Goal: Find specific page/section: Find specific page/section

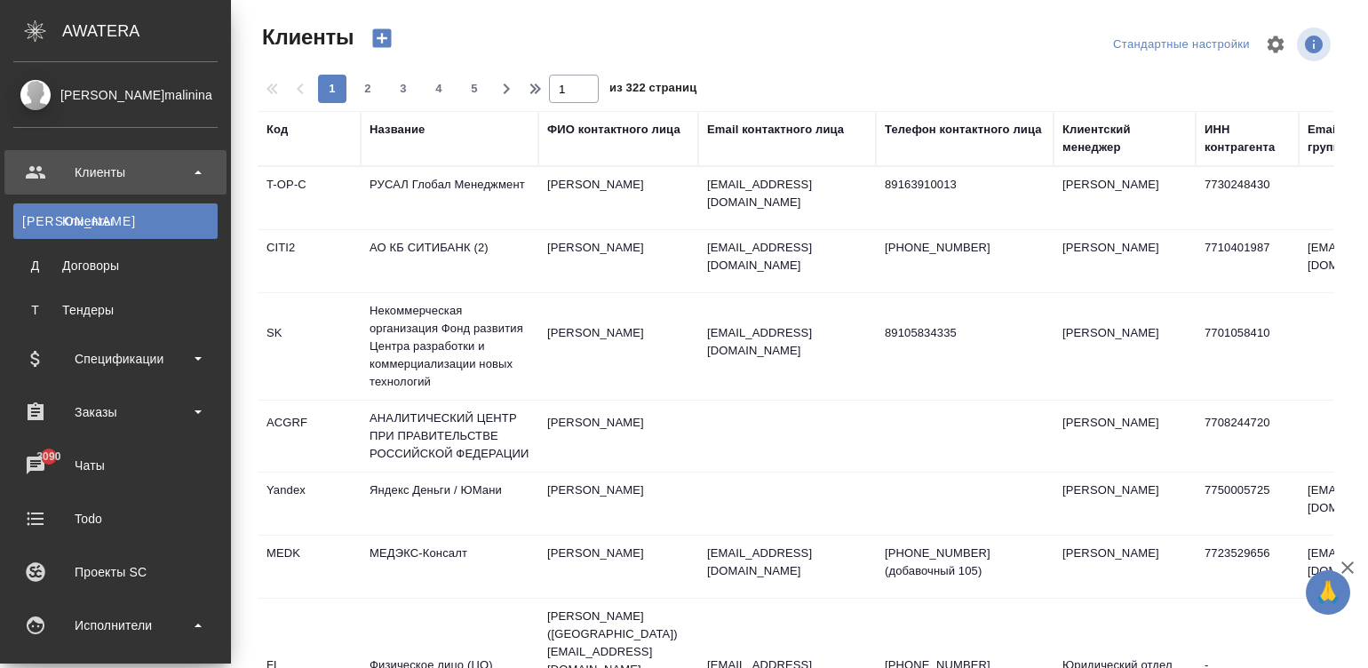
select select "RU"
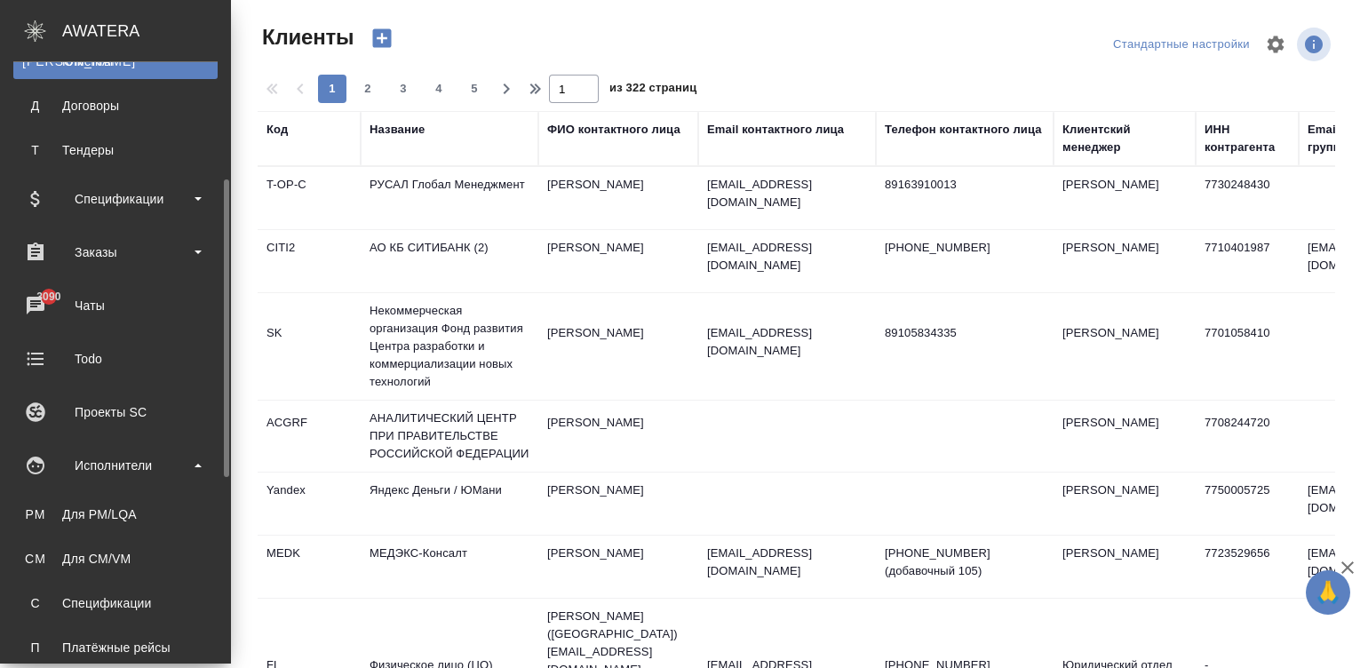
scroll to position [186, 0]
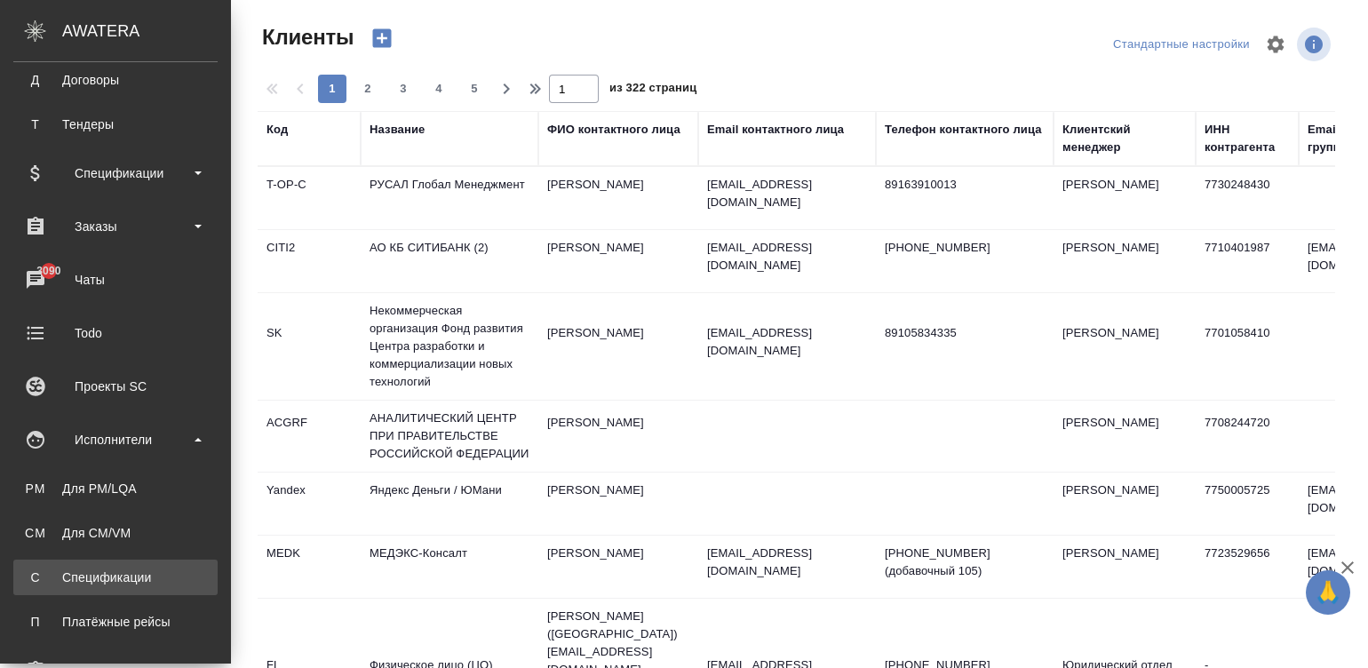
click at [150, 569] on div "Спецификации" at bounding box center [115, 578] width 187 height 18
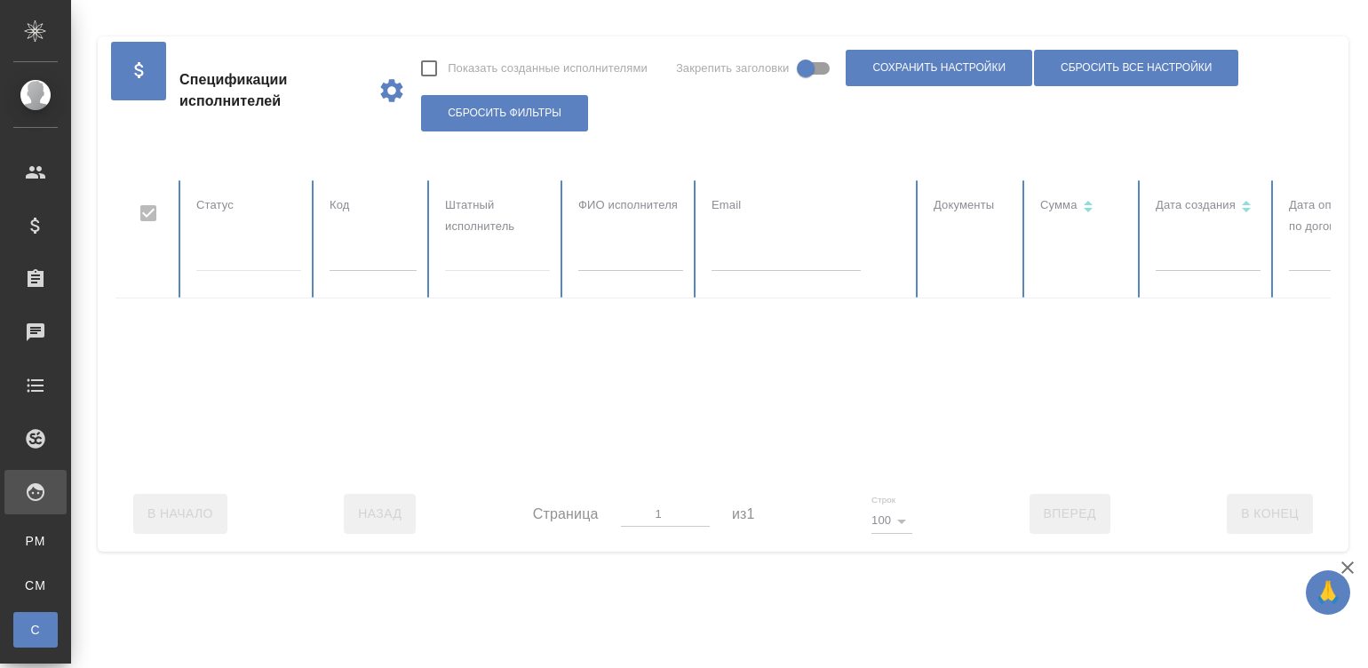
click at [340, 260] on div at bounding box center [1066, 328] width 1903 height 296
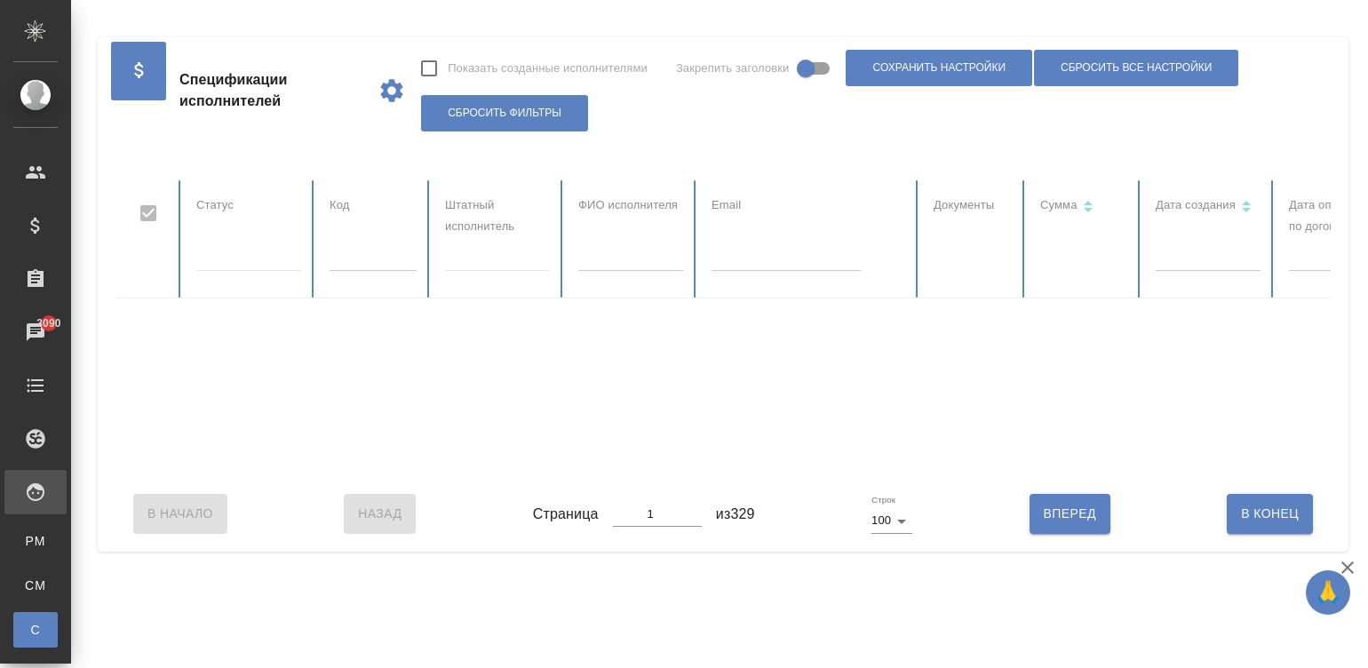
checkbox input "false"
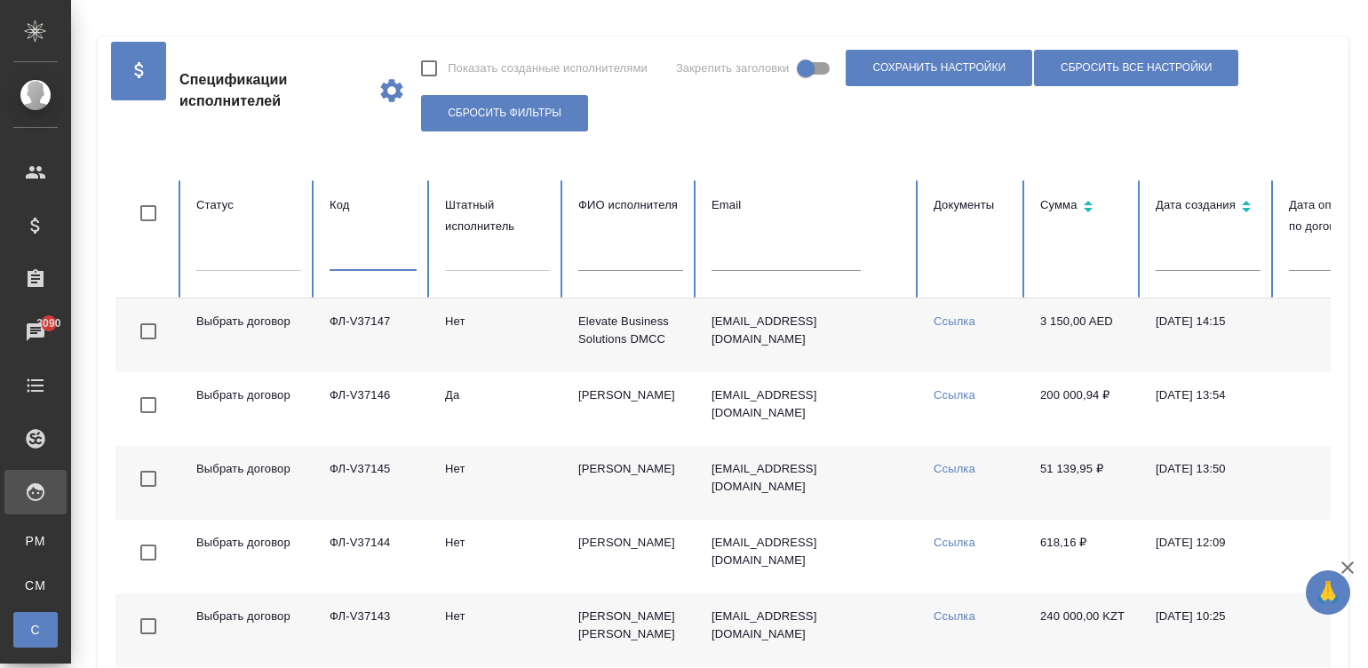
click at [340, 260] on input "text" at bounding box center [373, 258] width 87 height 25
paste input "ФЛ-V36420"
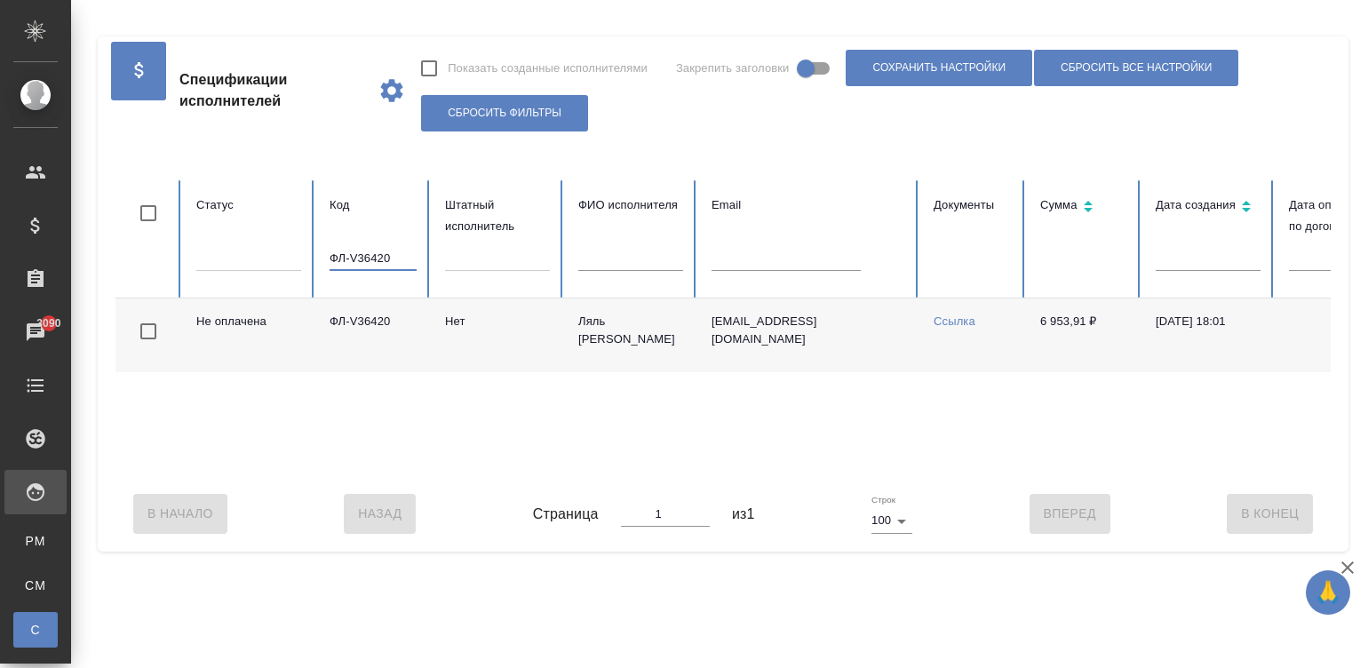
scroll to position [0, 687]
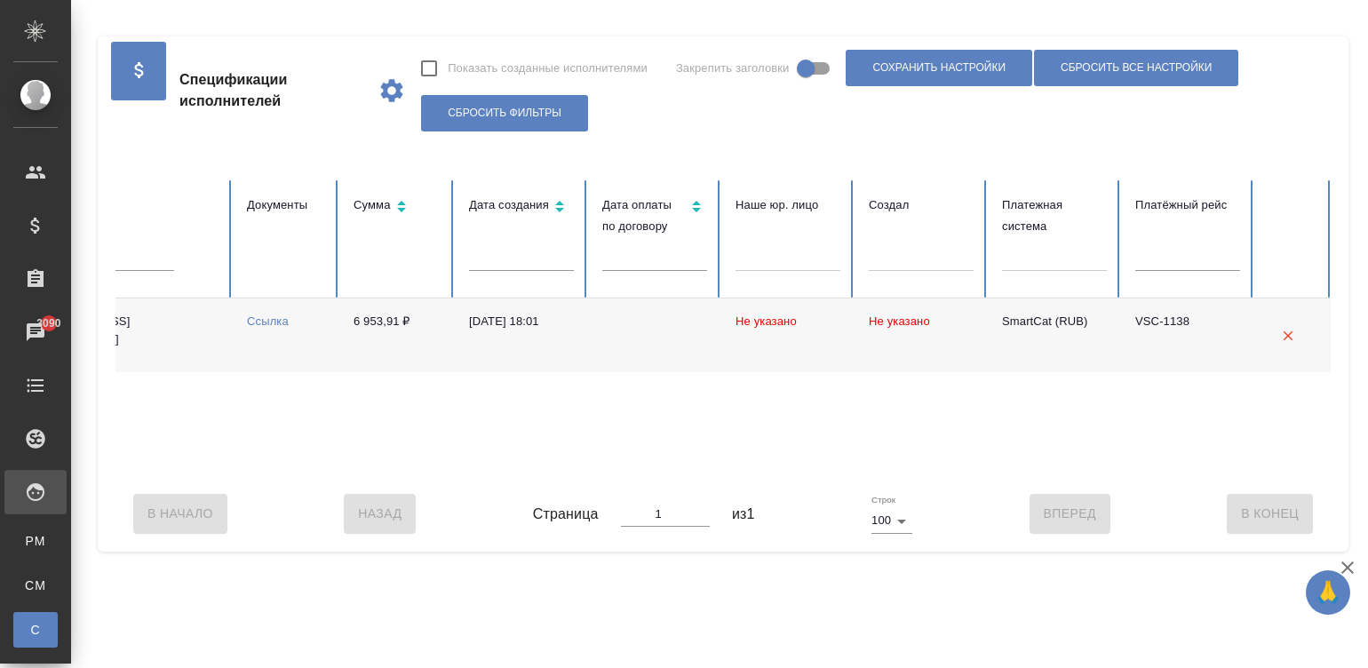
type input "ФЛ-V36420"
